Goal: Task Accomplishment & Management: Manage account settings

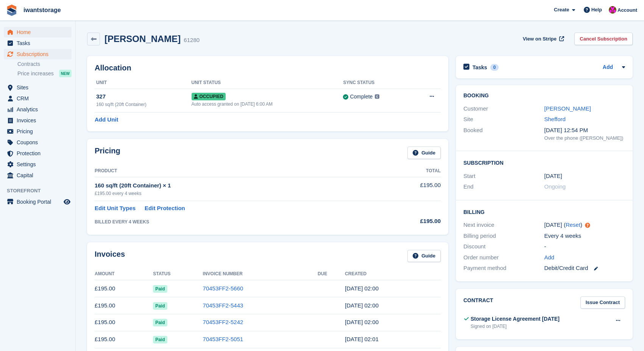
click at [26, 33] on span "Home" at bounding box center [39, 32] width 45 height 11
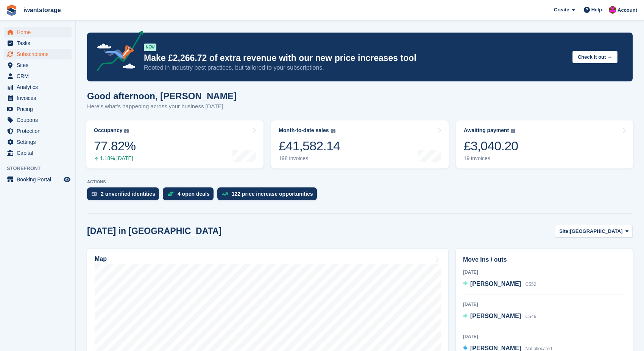
click at [34, 55] on span "Subscriptions" at bounding box center [39, 54] width 45 height 11
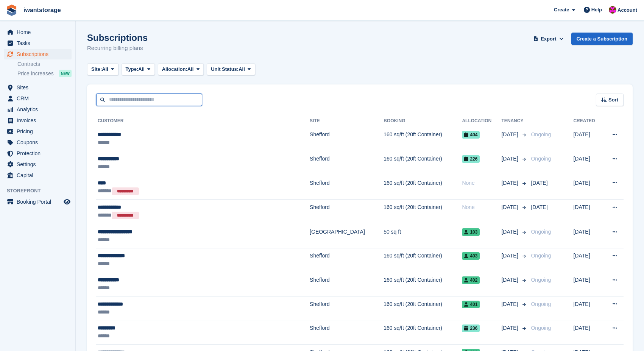
click at [125, 100] on input "text" at bounding box center [149, 99] width 106 height 12
type input "****"
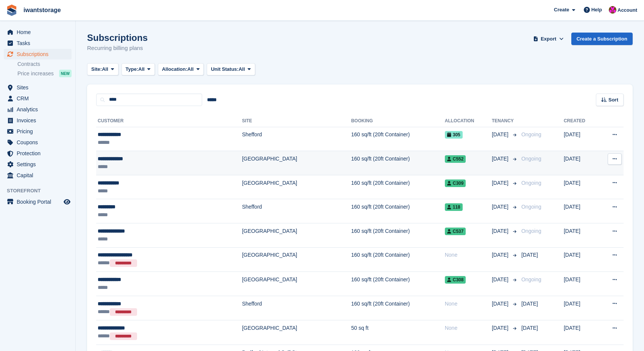
click at [117, 157] on div "**********" at bounding box center [143, 159] width 90 height 8
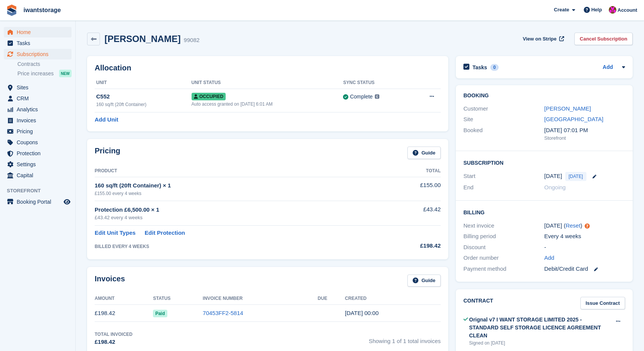
click at [25, 32] on span "Home" at bounding box center [39, 32] width 45 height 11
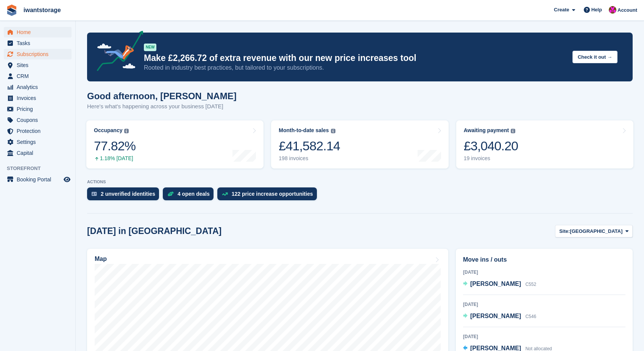
click at [34, 55] on span "Subscriptions" at bounding box center [39, 54] width 45 height 11
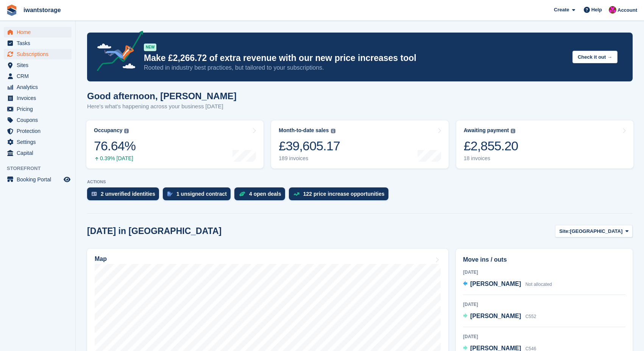
scroll to position [128, 0]
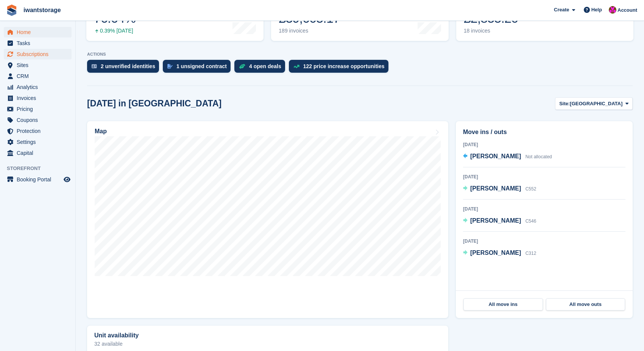
click at [43, 55] on span "Subscriptions" at bounding box center [39, 54] width 45 height 11
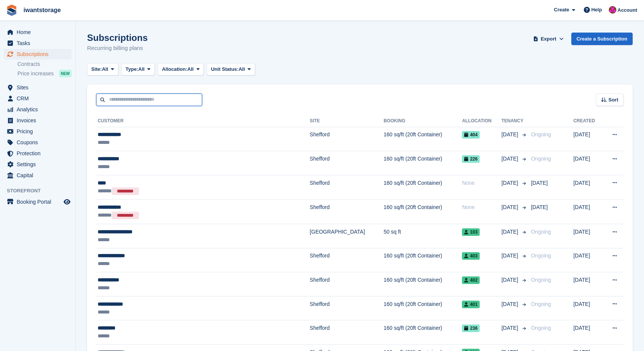
click at [142, 100] on input "text" at bounding box center [149, 99] width 106 height 12
type input "*****"
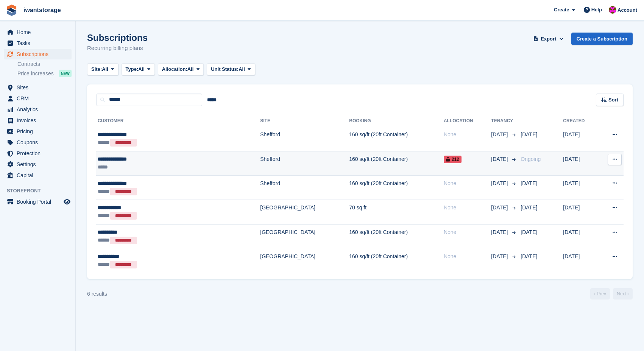
click at [113, 157] on div "**********" at bounding box center [148, 159] width 100 height 8
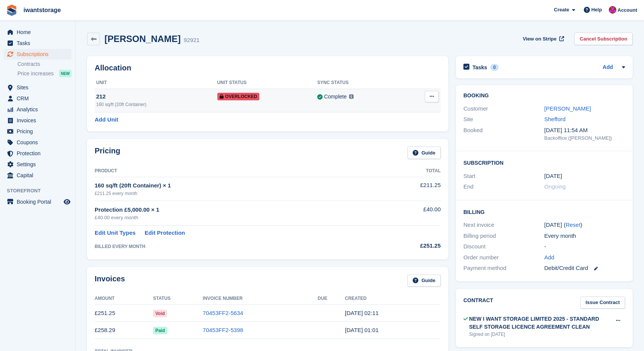
click at [435, 95] on button at bounding box center [432, 96] width 14 height 11
click at [404, 112] on p "Remove Overlock" at bounding box center [402, 111] width 66 height 10
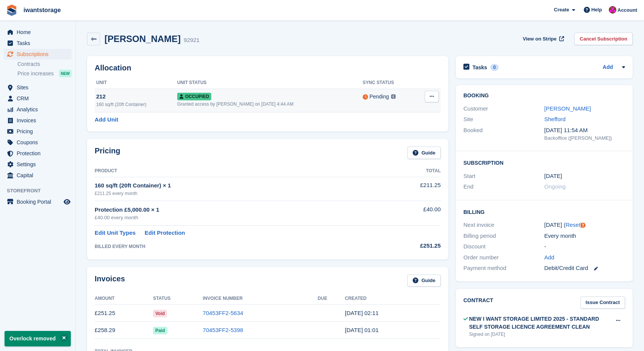
click at [432, 98] on icon at bounding box center [432, 96] width 4 height 5
click at [395, 136] on p "Deallocate" at bounding box center [402, 137] width 66 height 10
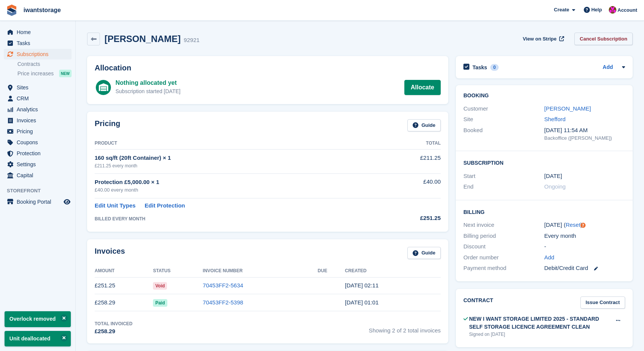
click at [593, 39] on link "Cancel Subscription" at bounding box center [603, 39] width 58 height 12
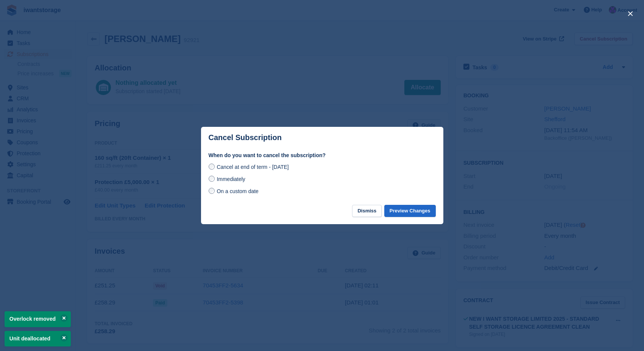
click at [226, 178] on span "Immediately" at bounding box center [230, 179] width 28 height 6
click at [413, 213] on button "Preview Changes" at bounding box center [409, 211] width 51 height 12
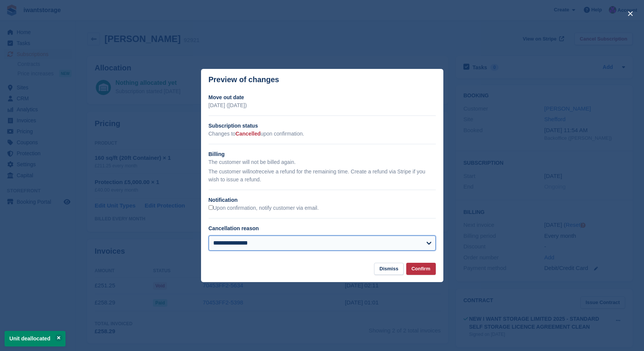
select select "**********"
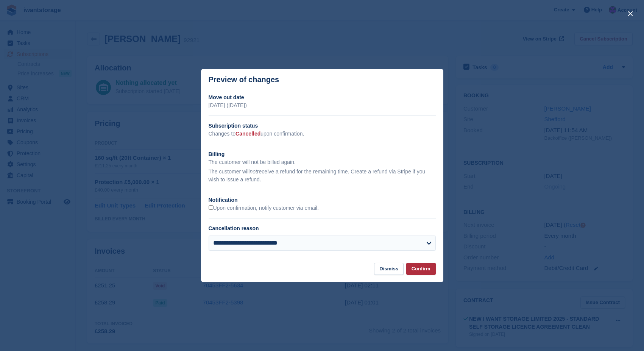
click at [431, 266] on button "Confirm" at bounding box center [421, 269] width 30 height 12
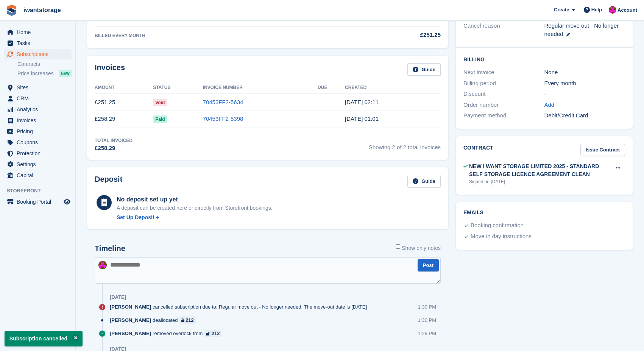
scroll to position [31, 0]
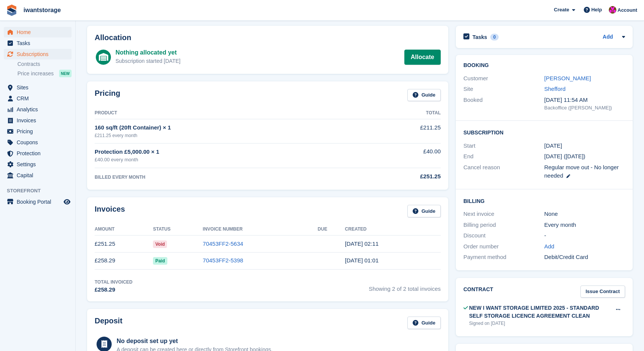
click at [20, 32] on span "Home" at bounding box center [39, 32] width 45 height 11
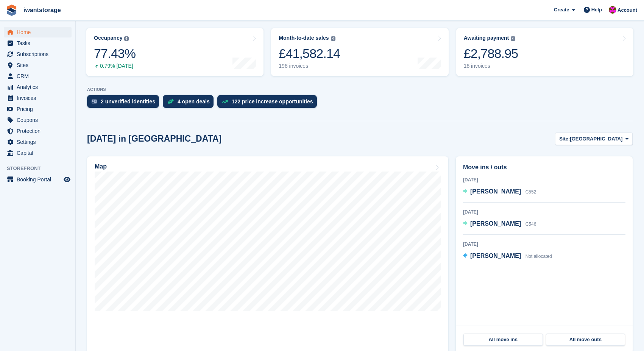
scroll to position [192, 0]
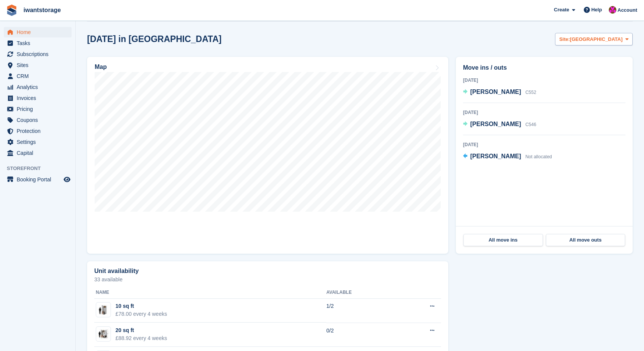
click at [619, 40] on span "[GEOGRAPHIC_DATA]" at bounding box center [596, 40] width 53 height 8
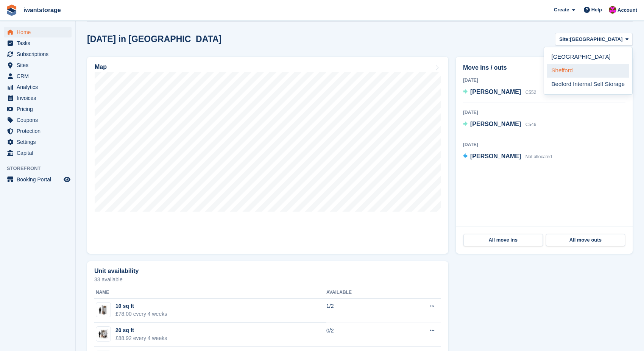
click at [565, 70] on link "Shefford" at bounding box center [588, 71] width 82 height 14
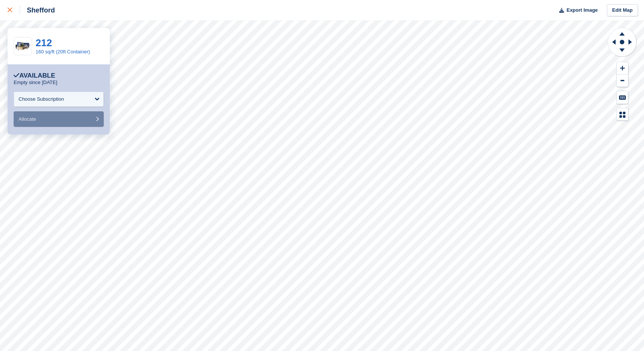
click at [12, 9] on div at bounding box center [14, 10] width 12 height 9
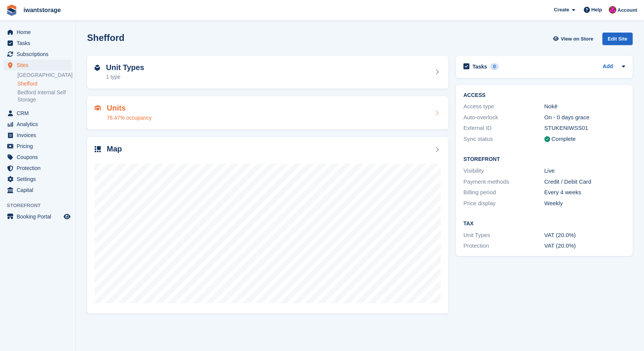
click at [158, 113] on div "Units 76.47% occupancy" at bounding box center [268, 113] width 346 height 18
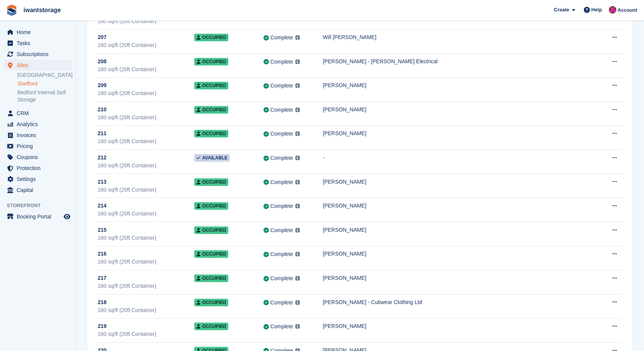
scroll to position [739, 0]
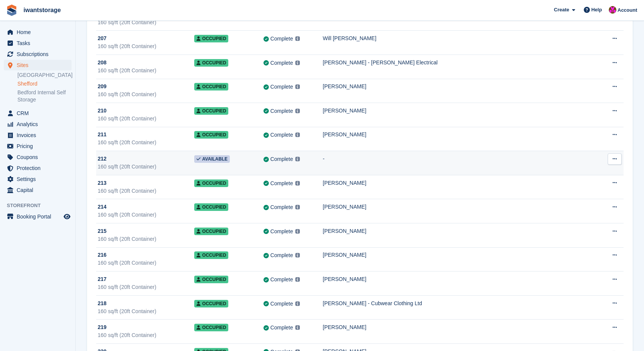
click at [117, 159] on div "212" at bounding box center [146, 159] width 97 height 8
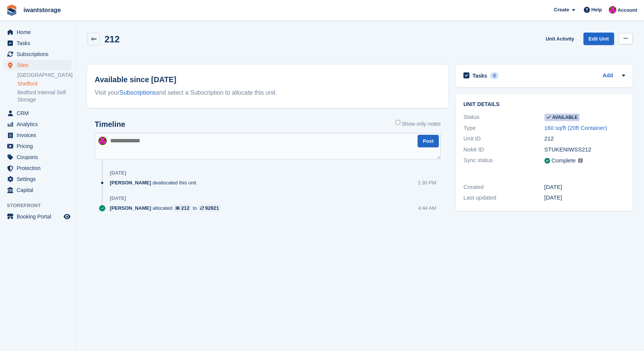
click at [624, 39] on icon at bounding box center [625, 38] width 4 height 5
click at [601, 55] on p "Make unavailable" at bounding box center [596, 53] width 66 height 10
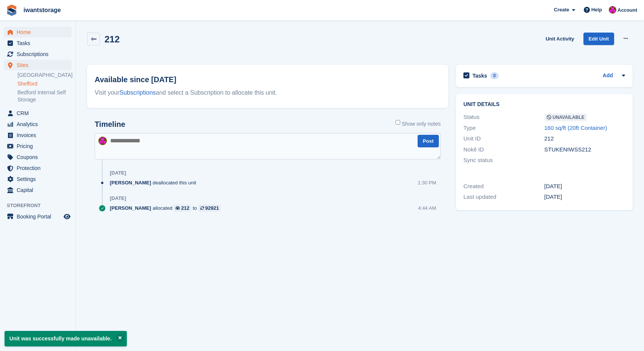
click at [26, 32] on span "Home" at bounding box center [39, 32] width 45 height 11
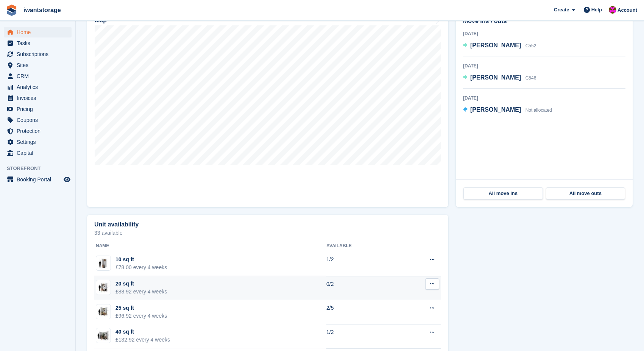
scroll to position [140, 0]
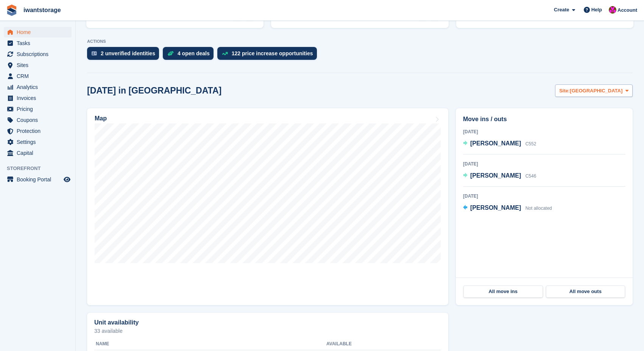
click at [620, 87] on span "[GEOGRAPHIC_DATA]" at bounding box center [596, 91] width 53 height 8
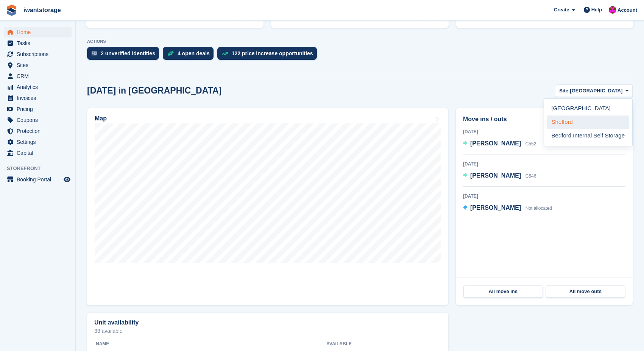
click at [573, 127] on link "Shefford" at bounding box center [588, 122] width 82 height 14
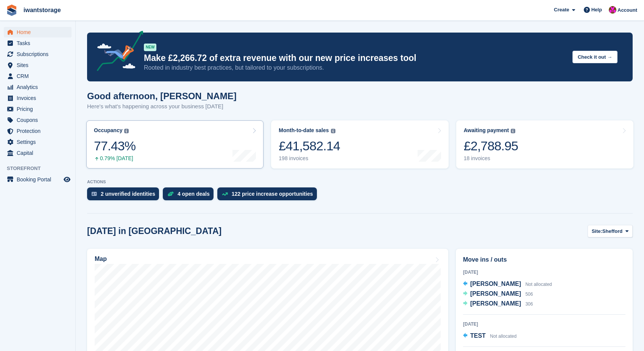
scroll to position [0, 0]
